Goal: Task Accomplishment & Management: Manage account settings

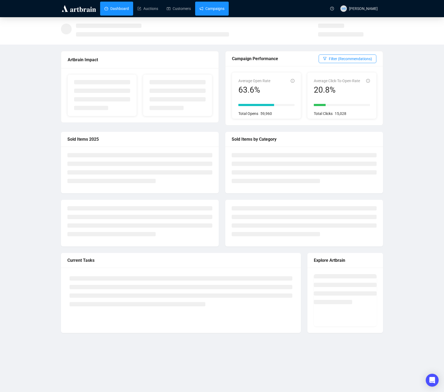
click at [220, 9] on link "Campaigns" at bounding box center [212, 9] width 25 height 14
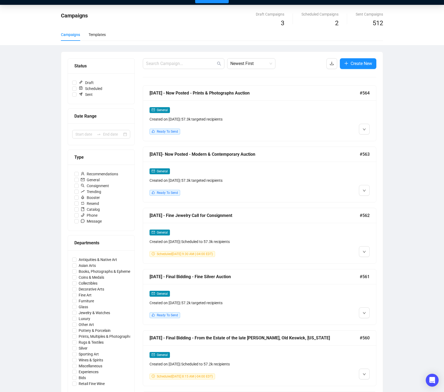
scroll to position [15, 0]
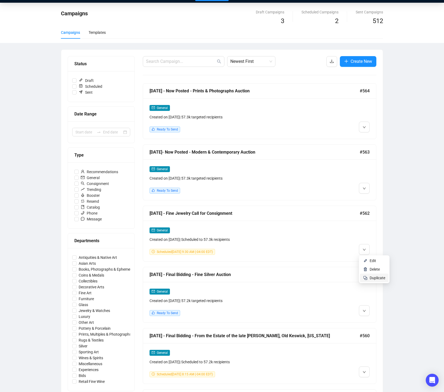
click at [374, 278] on span "Duplicate" at bounding box center [378, 278] width 16 height 4
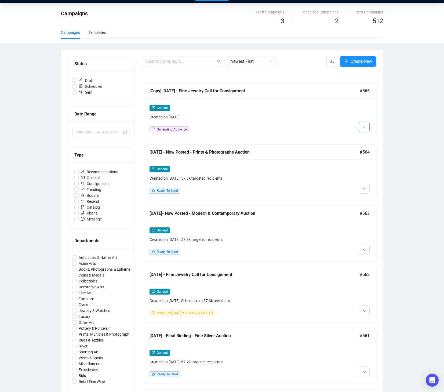
click at [362, 130] on button "button" at bounding box center [364, 127] width 11 height 11
click at [367, 139] on img at bounding box center [365, 138] width 4 height 4
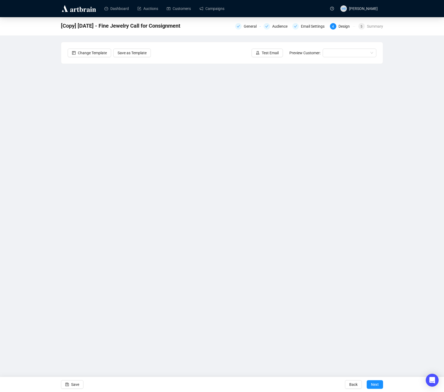
click at [404, 262] on div "[Copy] [DATE] - Fine Jewelry Call for Consignment General Audience Email Settin…" at bounding box center [222, 162] width 444 height 290
click at [423, 276] on div "[Copy] [DATE] - Fine Jewelry Call for Consignment General Audience Email Settin…" at bounding box center [222, 162] width 444 height 290
click at [392, 187] on div "[Copy] [DATE] - Fine Jewelry Call for Consignment General Audience Email Settin…" at bounding box center [222, 162] width 444 height 290
click at [70, 382] on button "Save" at bounding box center [72, 384] width 23 height 9
click at [393, 212] on div "[Copy] [DATE] - Fine Jewelry Call for Consignment General Audience Email Settin…" at bounding box center [222, 162] width 444 height 290
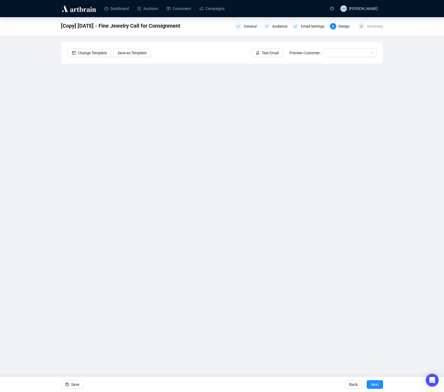
drag, startPoint x: 392, startPoint y: 202, endPoint x: 383, endPoint y: 203, distance: 9.0
click at [392, 202] on div "[Copy] [DATE] - Fine Jewelry Call for Consignment General Audience Email Settin…" at bounding box center [222, 162] width 444 height 290
click at [71, 386] on span "Save" at bounding box center [75, 384] width 8 height 15
click at [391, 234] on div "[Copy] [DATE] - Fine Jewelry Call for Consignment General Audience Email Settin…" at bounding box center [222, 162] width 444 height 290
click at [68, 384] on icon "save" at bounding box center [67, 385] width 4 height 4
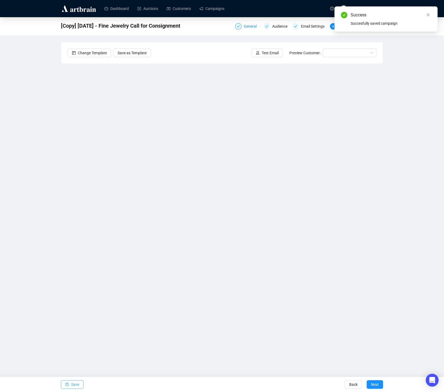
click at [251, 27] on div "General" at bounding box center [252, 26] width 16 height 6
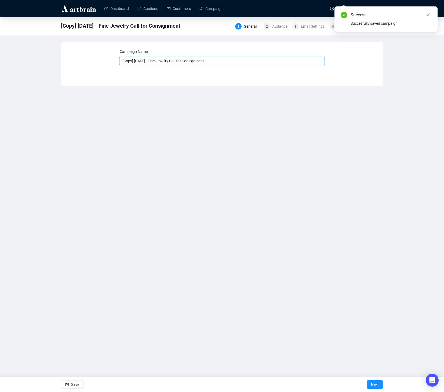
drag, startPoint x: 148, startPoint y: 61, endPoint x: 115, endPoint y: 61, distance: 32.5
click at [115, 61] on div "Campaign Name [Copy] [DATE] - Fine Jewelry Call for Consignment Save Next" at bounding box center [222, 60] width 309 height 23
click at [138, 61] on input "- Fine Jewelry Call for Consignment" at bounding box center [222, 61] width 206 height 9
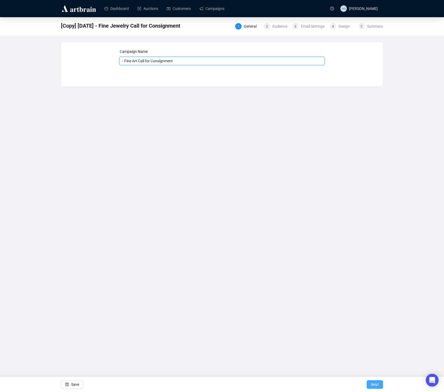
type input "- Fine Art Call for Consignment"
click at [373, 381] on span "Next" at bounding box center [375, 384] width 8 height 15
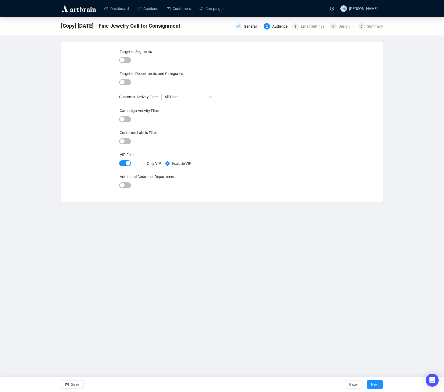
click at [373, 381] on span "Next" at bounding box center [375, 384] width 8 height 15
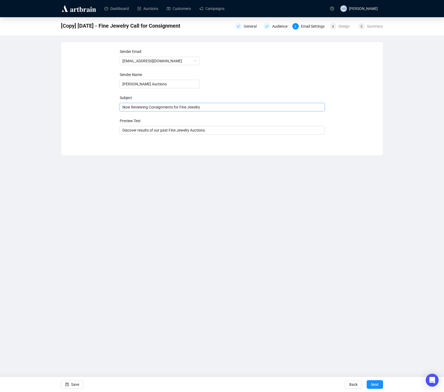
click at [196, 108] on span "Now Reviewing Consignments for Fine Jewelry" at bounding box center [222, 107] width 206 height 4
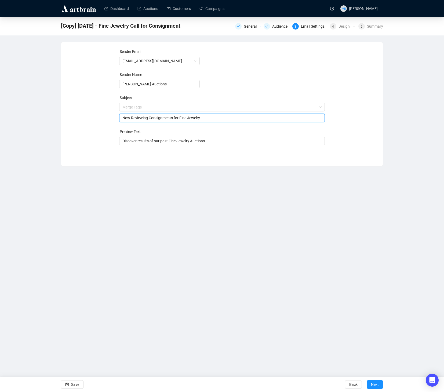
click at [196, 108] on input "search" at bounding box center [219, 107] width 195 height 8
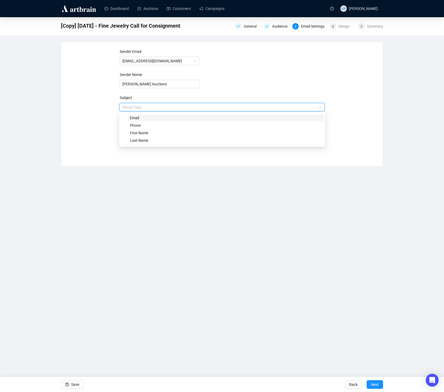
click at [99, 115] on div "Sender Email [EMAIL_ADDRESS][DOMAIN_NAME] Sender Name [PERSON_NAME] Auctions Su…" at bounding box center [222, 100] width 309 height 103
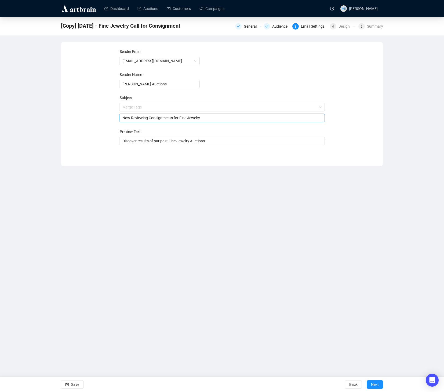
click at [193, 118] on input "Now Reviewing Consignments for Fine Jewelry" at bounding box center [222, 118] width 200 height 6
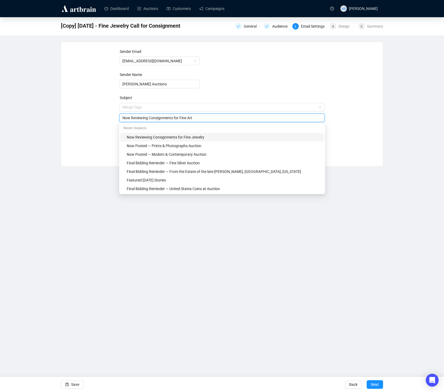
type input "Now Reviewing Consignments for Fine Art"
click at [86, 146] on div "Sender Email [EMAIL_ADDRESS][DOMAIN_NAME] Sender Name [PERSON_NAME] Auctions Su…" at bounding box center [222, 100] width 309 height 103
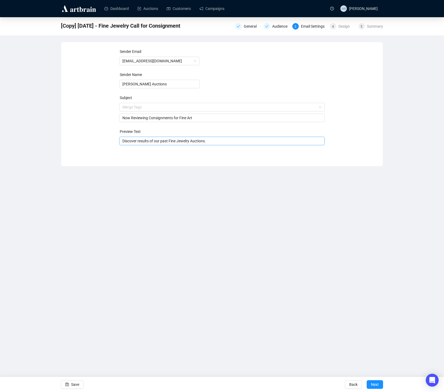
click at [188, 143] on input "Discover results of our past Fine Jewelry Auctions." at bounding box center [222, 141] width 200 height 6
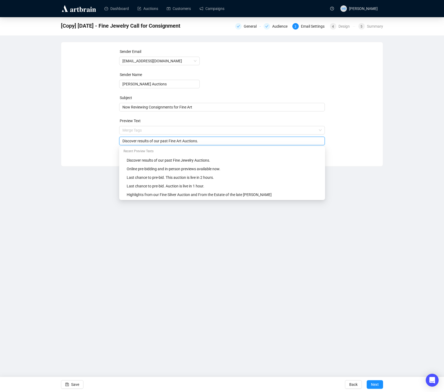
type input "Discover results of our past Fine Art Auctions."
click at [364, 143] on div "Sender Email [EMAIL_ADDRESS][DOMAIN_NAME] Sender Name [PERSON_NAME] Auctions Su…" at bounding box center [222, 100] width 309 height 103
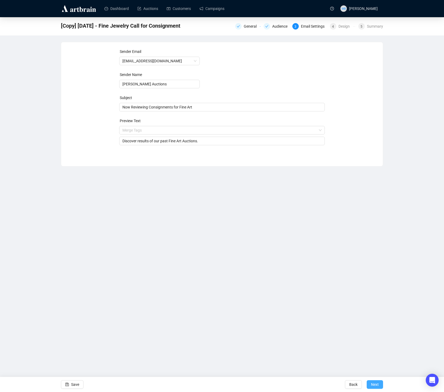
click at [374, 388] on span "Next" at bounding box center [375, 384] width 8 height 15
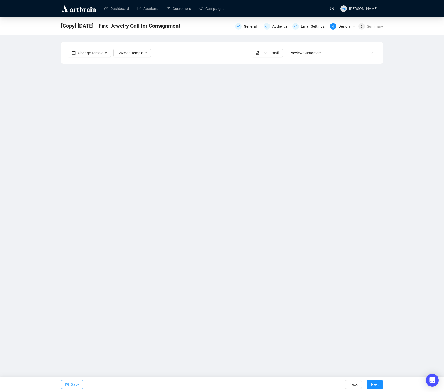
click at [76, 383] on span "Save" at bounding box center [75, 384] width 8 height 15
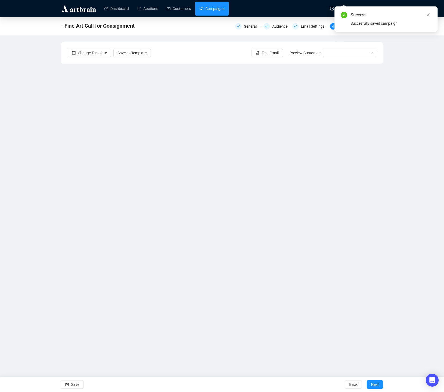
click at [220, 9] on link "Campaigns" at bounding box center [212, 9] width 25 height 14
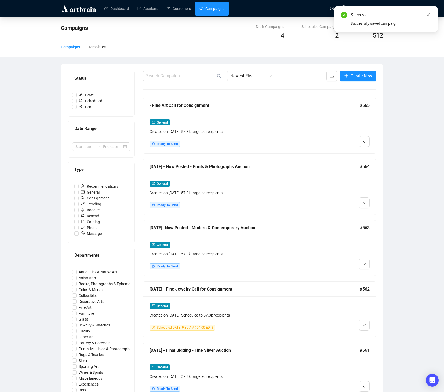
scroll to position [0, 0]
click at [366, 324] on button "button" at bounding box center [364, 325] width 11 height 11
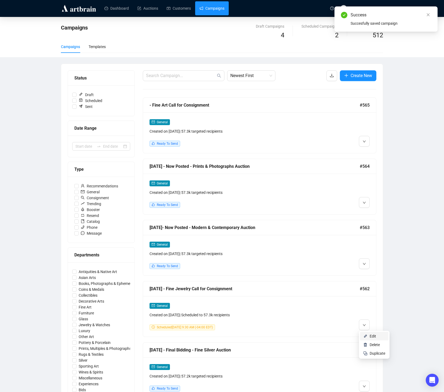
click at [373, 335] on span "Edit" at bounding box center [373, 336] width 6 height 4
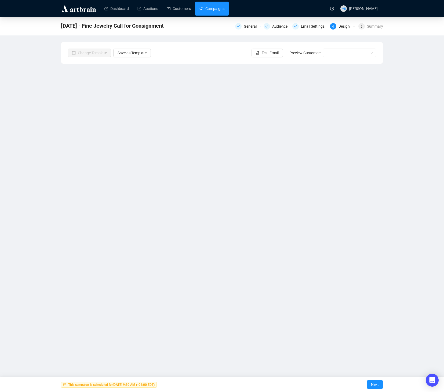
click at [224, 10] on link "Campaigns" at bounding box center [212, 9] width 25 height 14
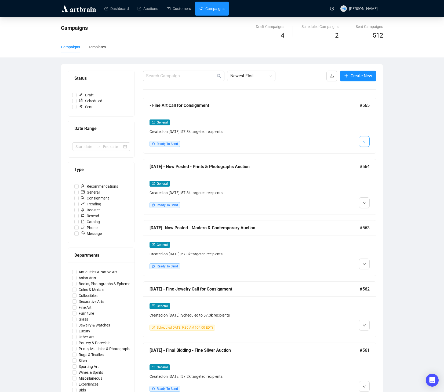
click at [365, 140] on icon "down" at bounding box center [364, 141] width 3 height 3
click at [364, 142] on icon "down" at bounding box center [364, 142] width 3 height 2
click at [368, 152] on li "Edit" at bounding box center [374, 153] width 28 height 9
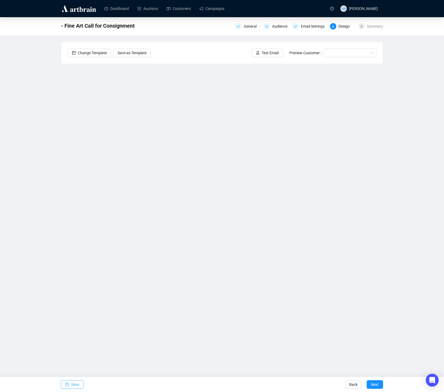
click at [77, 385] on span "Save" at bounding box center [75, 384] width 8 height 15
click at [267, 51] on span "Test Email" at bounding box center [270, 53] width 17 height 6
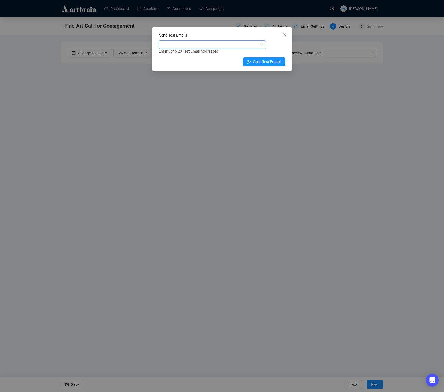
click at [254, 46] on div at bounding box center [210, 45] width 100 height 8
type input "claire"
click at [212, 67] on div "[PERSON_NAME][EMAIL_ADDRESS][DOMAIN_NAME]" at bounding box center [212, 64] width 105 height 9
click at [285, 48] on div "[PERSON_NAME][EMAIL_ADDRESS][DOMAIN_NAME] Enter up to 20 Test Email Addresses" at bounding box center [222, 47] width 127 height 14
click at [243, 44] on div "[PERSON_NAME][EMAIL_ADDRESS][DOMAIN_NAME]" at bounding box center [210, 45] width 100 height 8
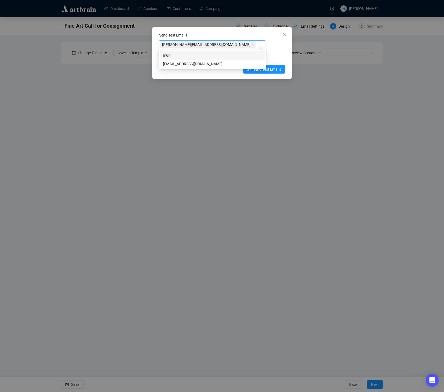
type input "muriah"
click at [212, 62] on div "[EMAIL_ADDRESS][DOMAIN_NAME]" at bounding box center [212, 64] width 99 height 6
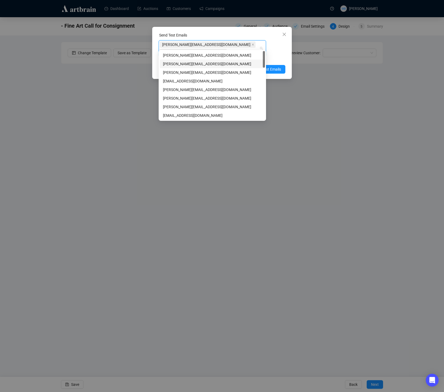
click at [281, 47] on div "[PERSON_NAME][EMAIL_ADDRESS][DOMAIN_NAME] [EMAIL_ADDRESS][DOMAIN_NAME] Enter up…" at bounding box center [222, 50] width 127 height 21
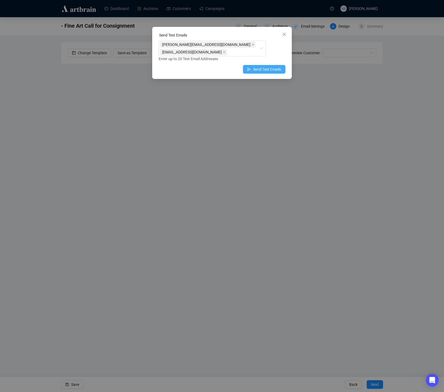
click at [273, 66] on span "Send Test Emails" at bounding box center [267, 69] width 28 height 6
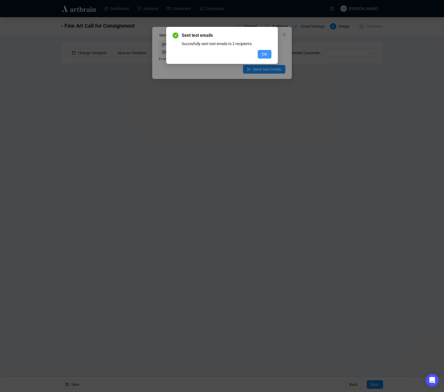
click at [266, 56] on span "OK" at bounding box center [264, 54] width 5 height 6
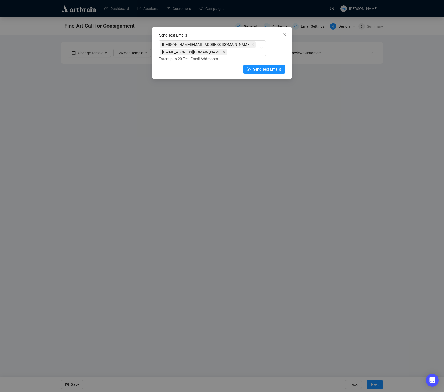
click at [284, 33] on icon "close" at bounding box center [284, 34] width 4 height 4
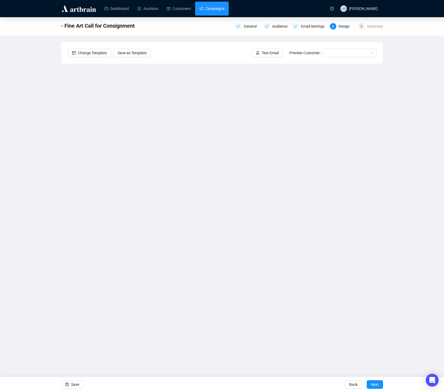
click at [216, 10] on link "Campaigns" at bounding box center [212, 9] width 25 height 14
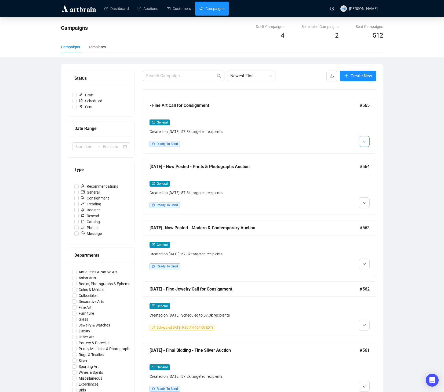
drag, startPoint x: 367, startPoint y: 142, endPoint x: 366, endPoint y: 145, distance: 3.1
click at [367, 142] on button "button" at bounding box center [364, 141] width 11 height 11
click at [367, 155] on li "Edit" at bounding box center [374, 153] width 28 height 9
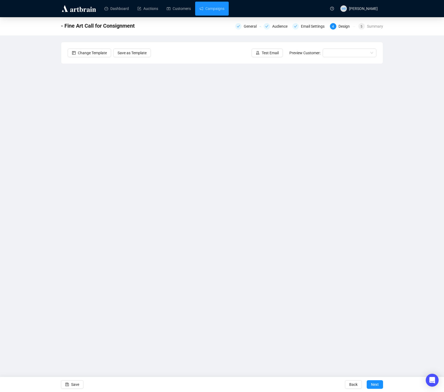
click at [396, 174] on div "- Fine Art Call for Consignment General Audience Email Settings 4 Design 5 Summ…" at bounding box center [222, 162] width 444 height 290
click at [55, 166] on div "- Fine Art Call for Consignment General Audience Email Settings 4 Design 5 Summ…" at bounding box center [222, 162] width 444 height 290
click at [78, 385] on span "Save" at bounding box center [75, 384] width 8 height 15
click at [75, 385] on span "Save" at bounding box center [75, 384] width 8 height 15
